Goal: Information Seeking & Learning: Learn about a topic

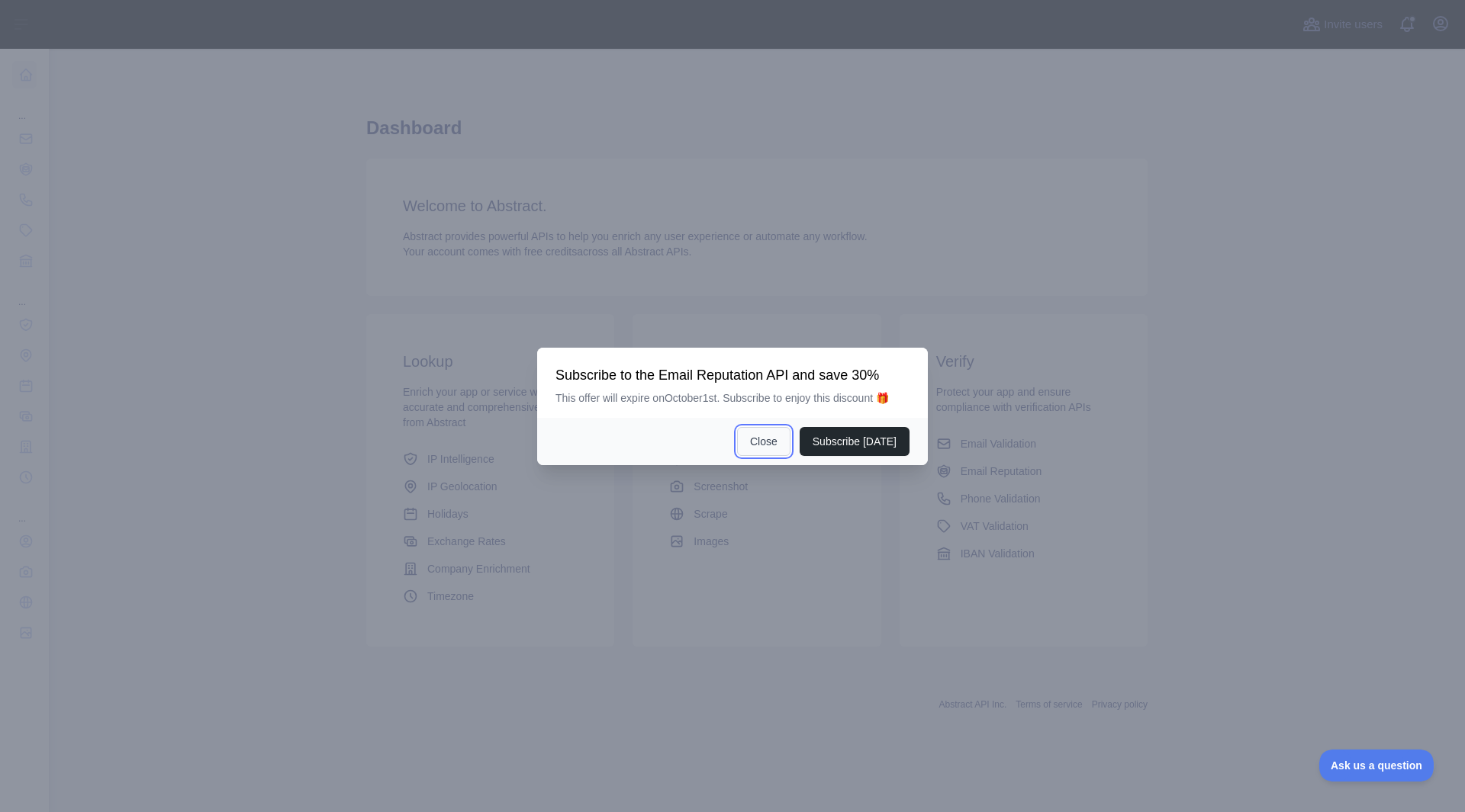
click at [780, 445] on button "Close" at bounding box center [764, 441] width 53 height 29
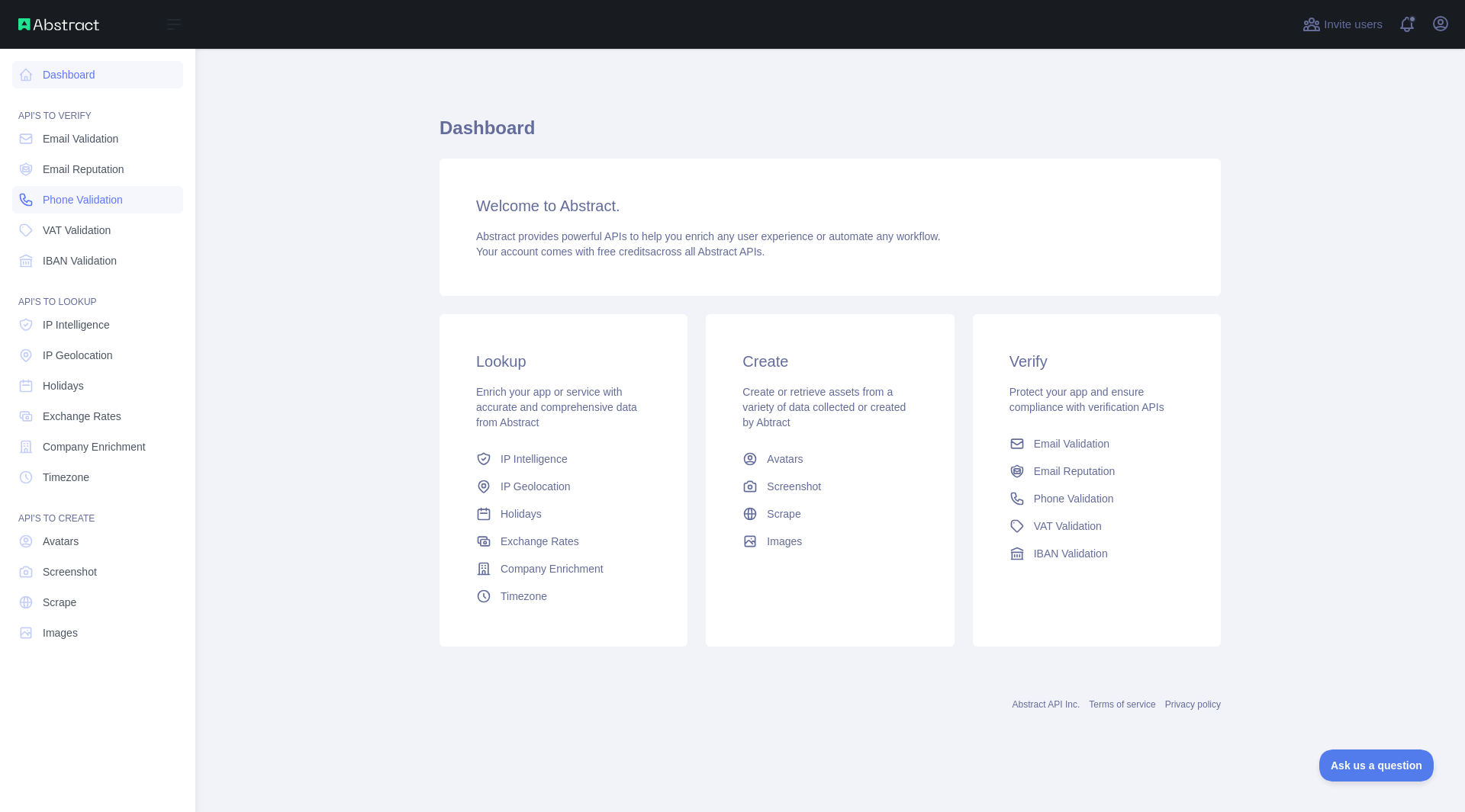
click at [79, 194] on span "Phone Validation" at bounding box center [82, 199] width 80 height 15
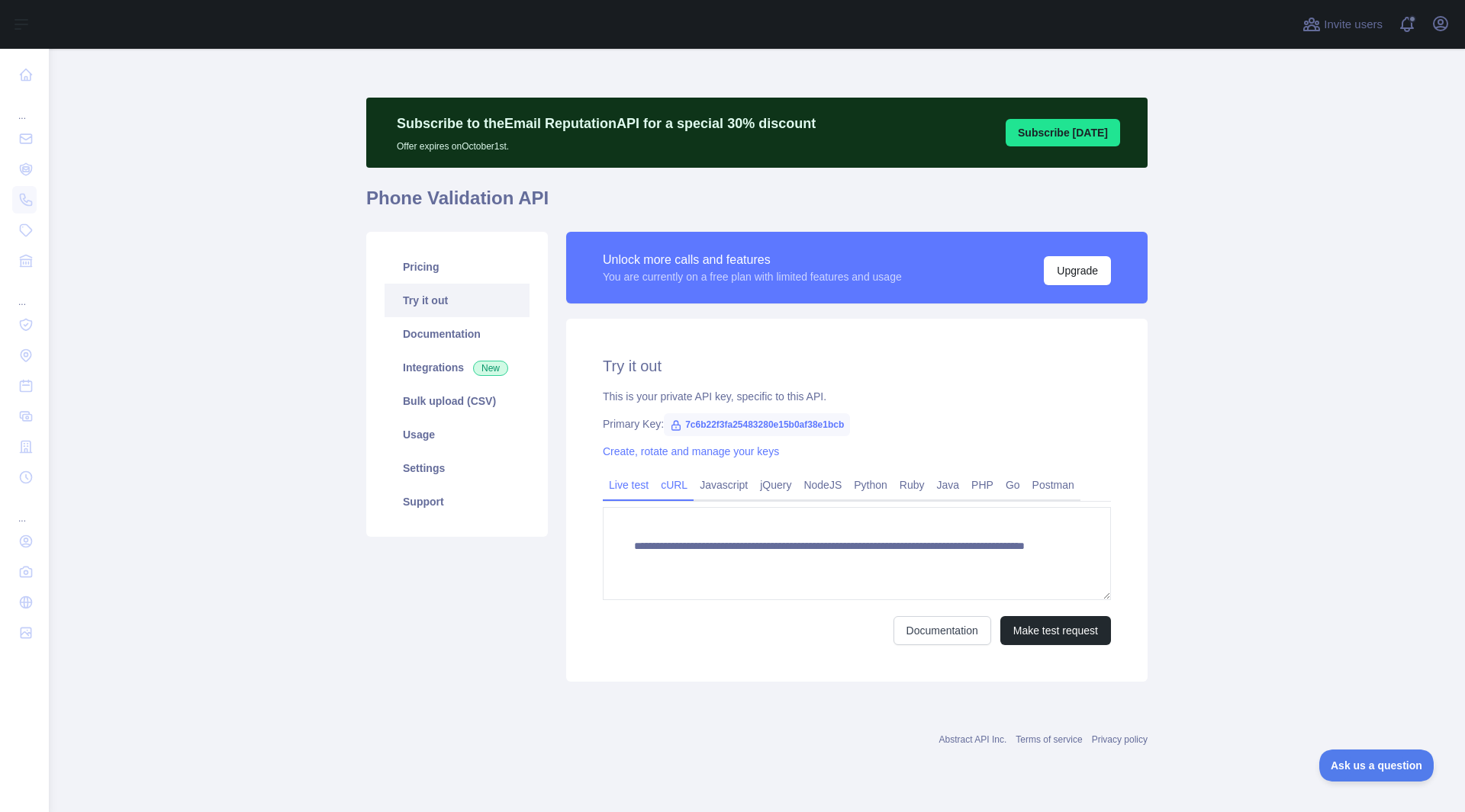
click at [674, 492] on link "cURL" at bounding box center [674, 485] width 39 height 25
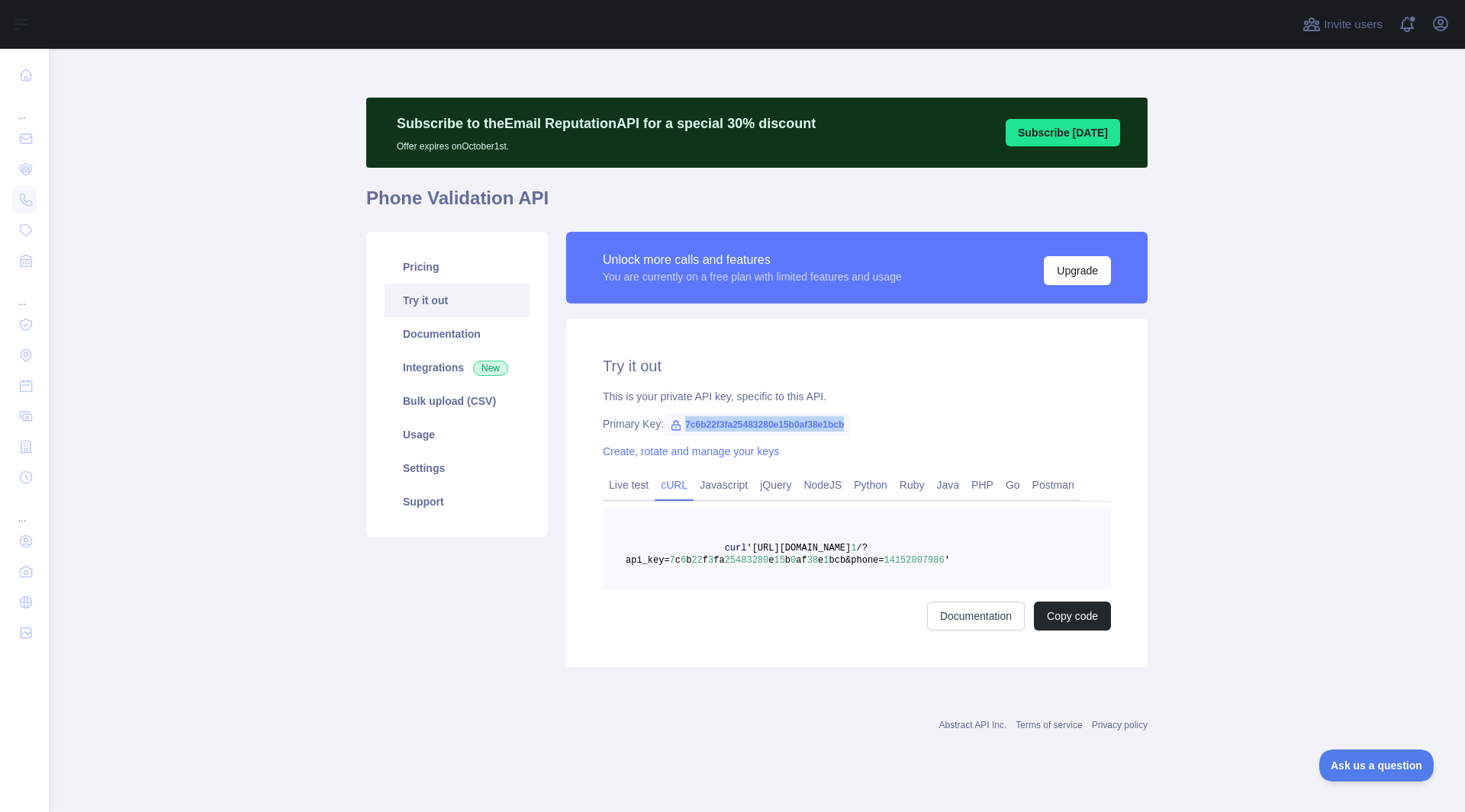
drag, startPoint x: 680, startPoint y: 422, endPoint x: 853, endPoint y: 427, distance: 173.1
click at [853, 427] on div "Primary Key: 7c6b22f3fa25483280e15b0af38e1bcb" at bounding box center [857, 424] width 508 height 15
copy span "7c6b22f3fa25483280e15b0af38e1bcb"
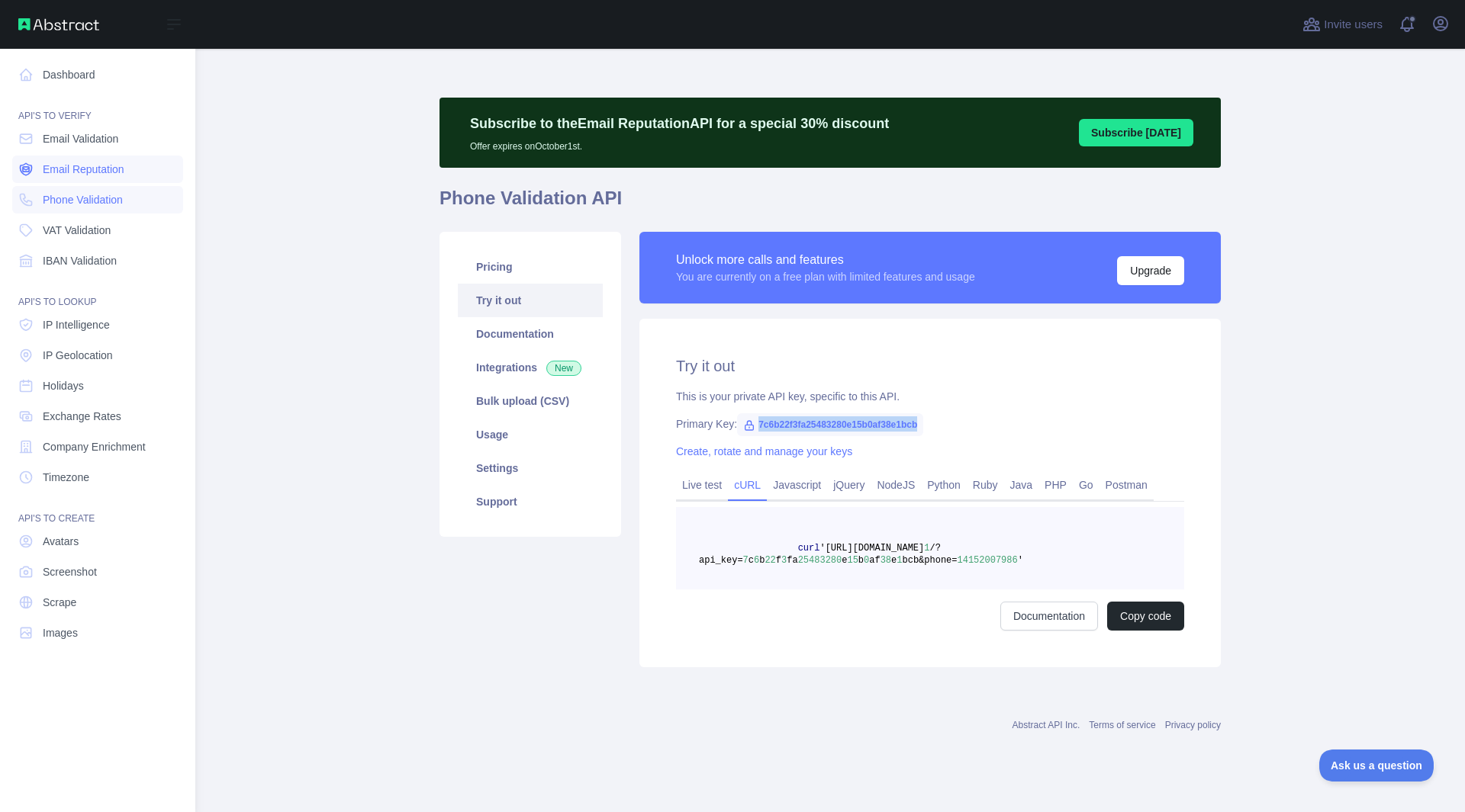
click at [93, 171] on span "Email Reputation" at bounding box center [83, 168] width 82 height 15
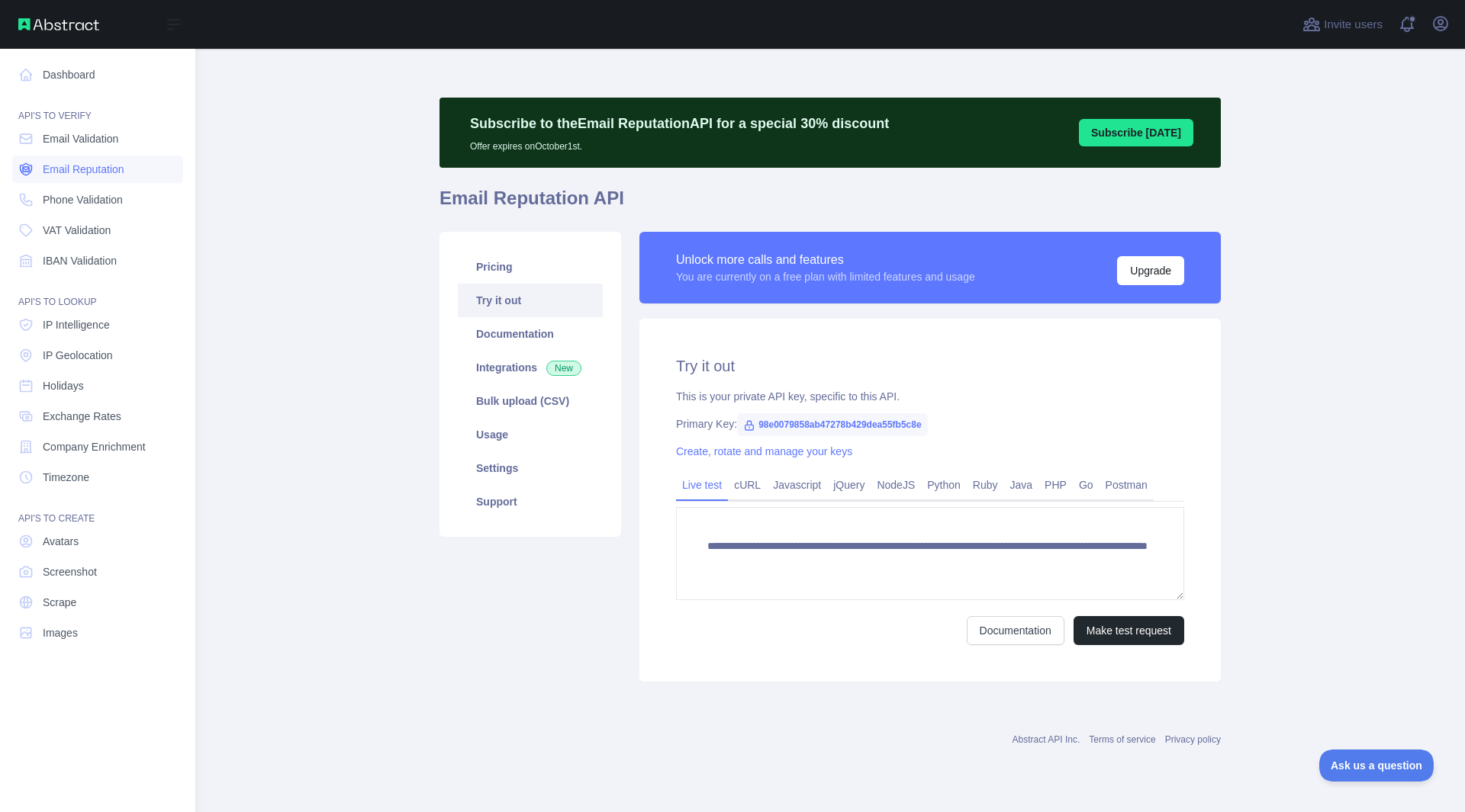
click at [110, 168] on span "Email Reputation" at bounding box center [83, 168] width 82 height 15
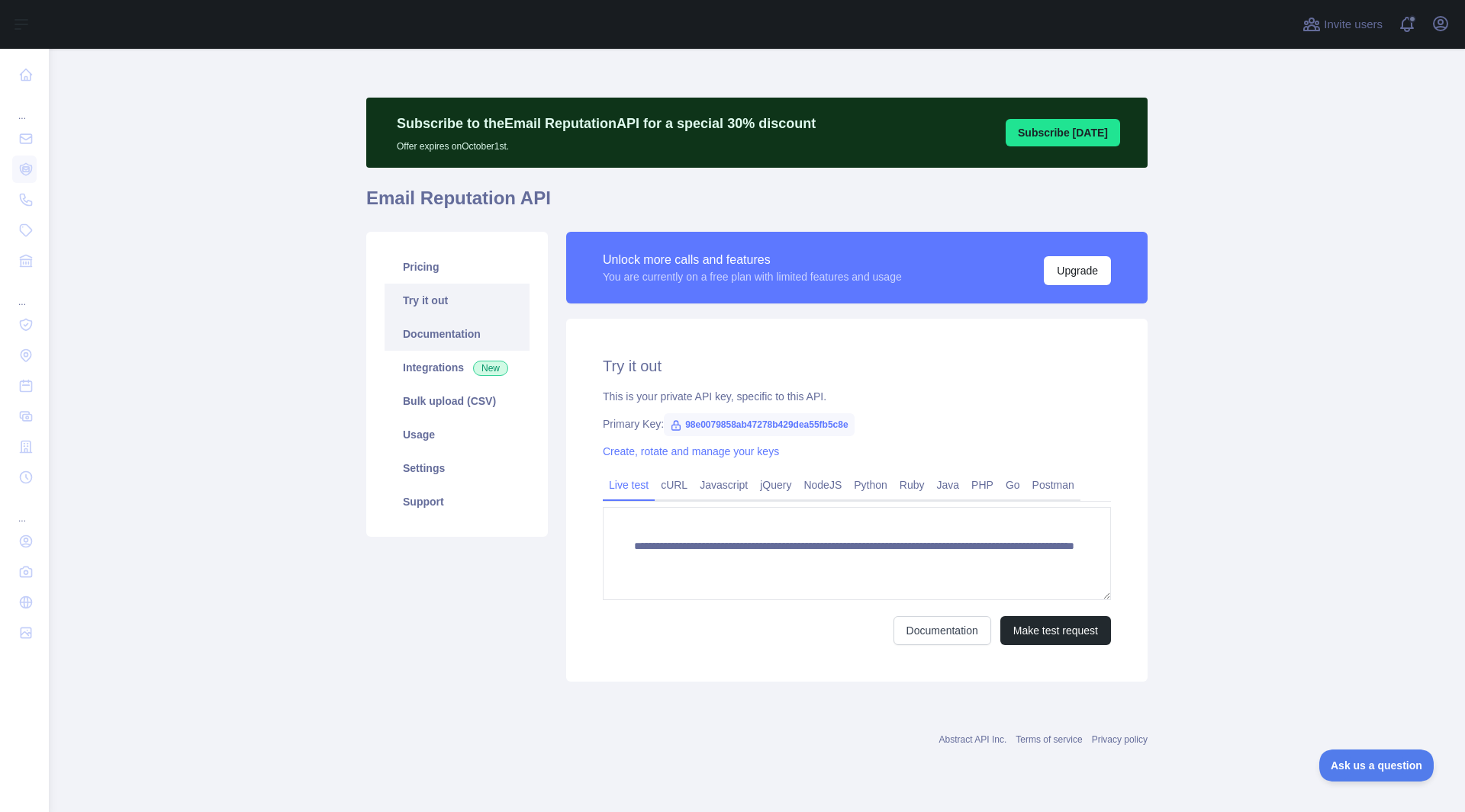
click at [442, 337] on link "Documentation" at bounding box center [457, 334] width 145 height 34
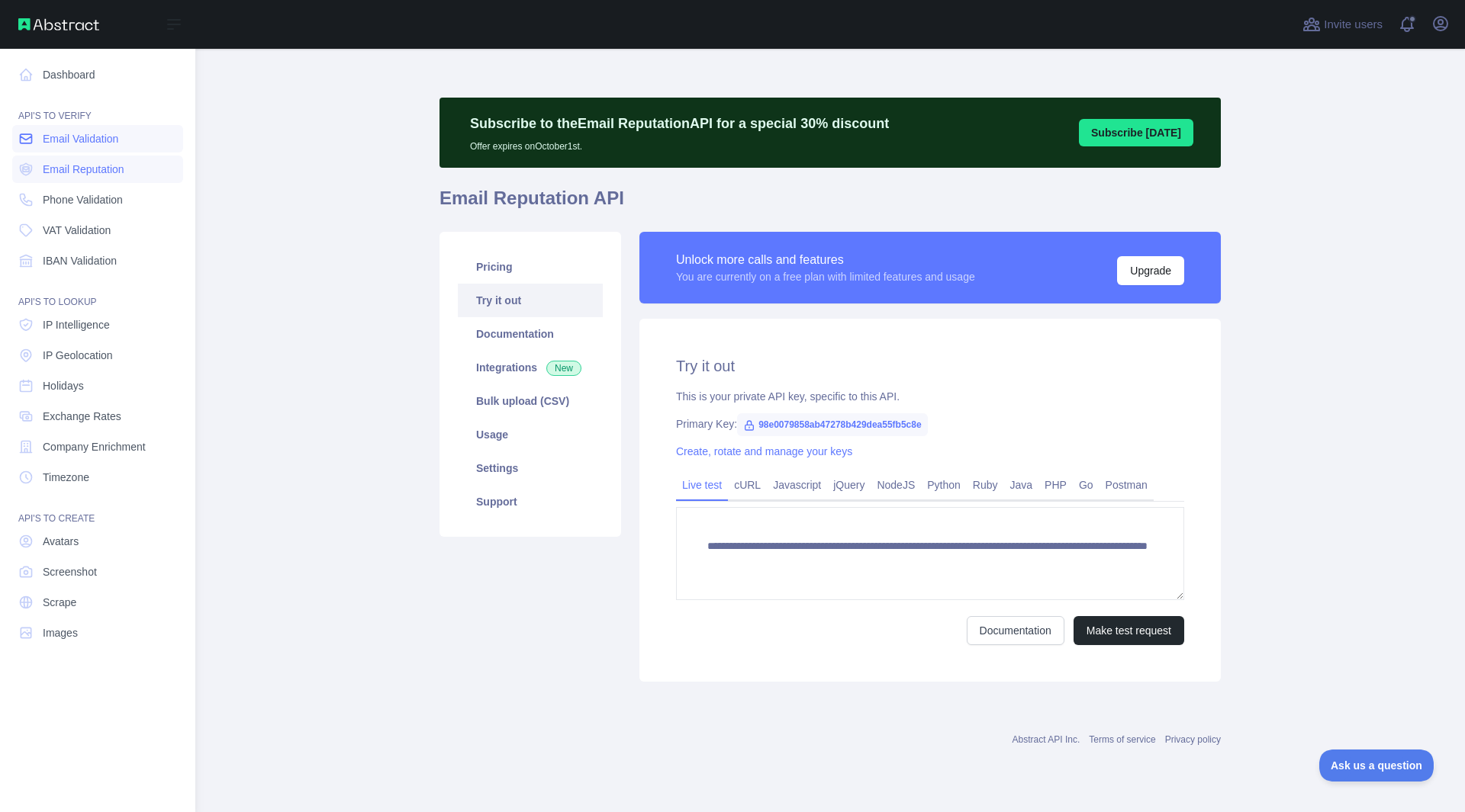
click at [67, 143] on span "Email Validation" at bounding box center [80, 138] width 75 height 15
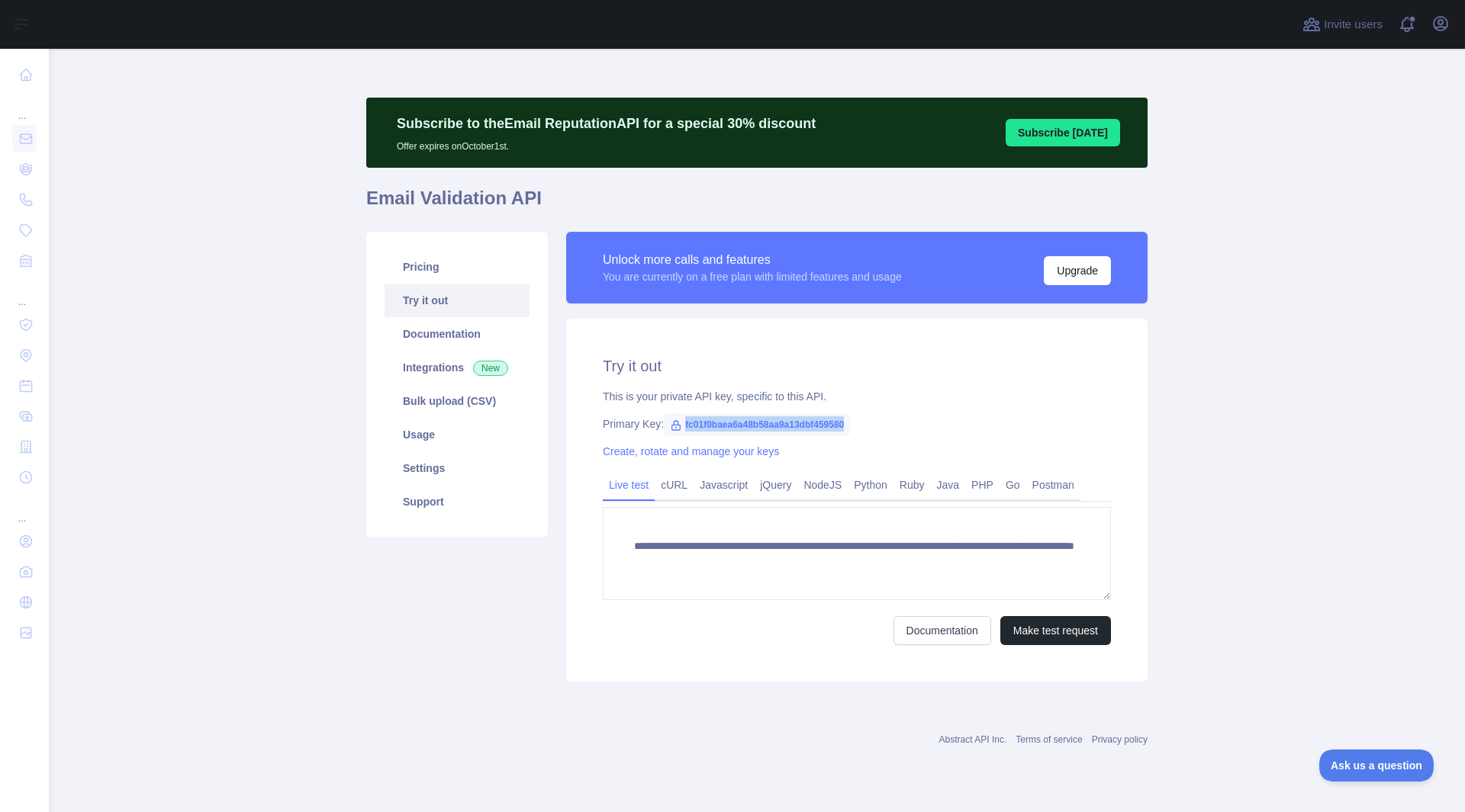
drag, startPoint x: 845, startPoint y: 424, endPoint x: 680, endPoint y: 426, distance: 165.0
click at [680, 426] on div "Primary Key: fc01f0baea6a48b58aa9a13dbf459580" at bounding box center [857, 424] width 508 height 15
copy span "fc01f0baea6a48b58aa9a13dbf459580"
